Goal: Task Accomplishment & Management: Manage account settings

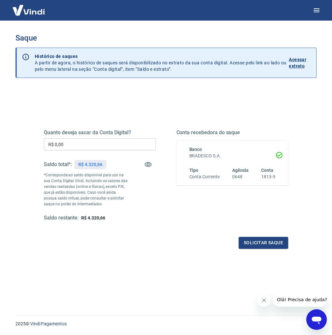
click at [94, 147] on input "R$ 0,00" at bounding box center [100, 145] width 112 height 12
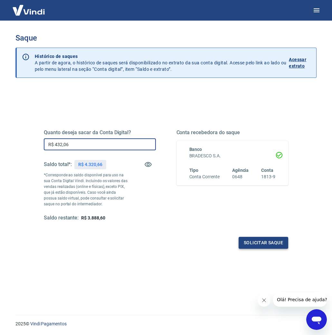
type input "R$ 4.320,66"
click at [270, 242] on button "Solicitar saque" at bounding box center [264, 243] width 50 height 12
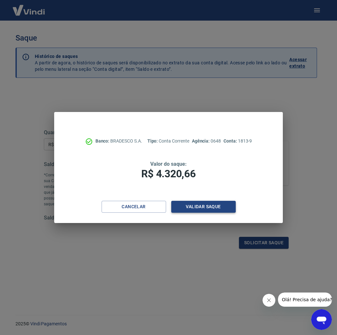
click at [217, 202] on button "Validar saque" at bounding box center [203, 207] width 64 height 12
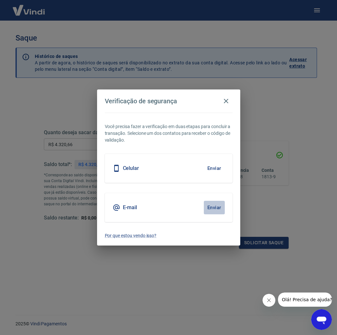
click at [214, 210] on button "Enviar" at bounding box center [214, 208] width 21 height 14
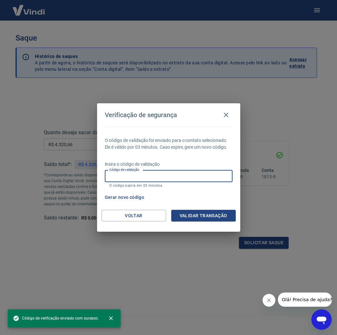
click at [143, 178] on input "Código de validação" at bounding box center [169, 176] width 128 height 12
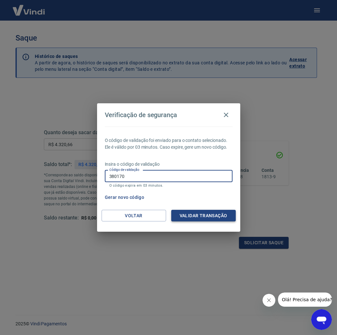
type input "380170"
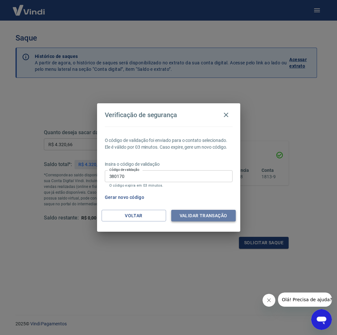
click at [235, 215] on button "Validar transação" at bounding box center [203, 216] width 64 height 12
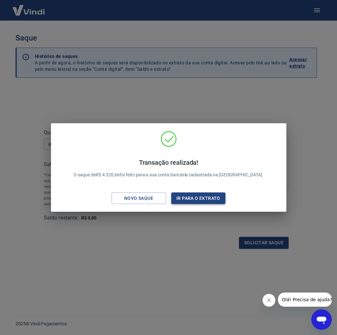
click at [212, 200] on button "Ir para o extrato" at bounding box center [198, 199] width 54 height 12
